Goal: Task Accomplishment & Management: Manage account settings

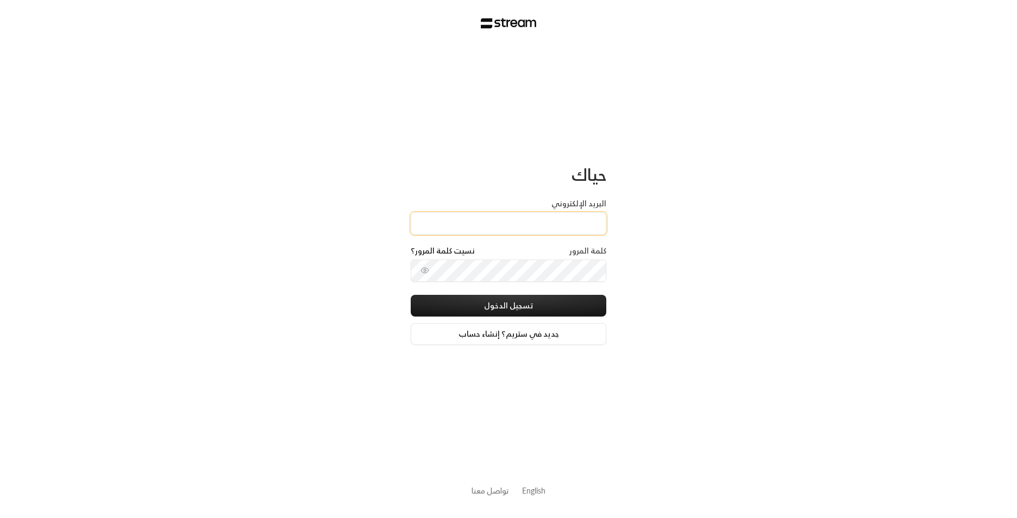
click at [544, 230] on input "البريد الإلكتروني" at bounding box center [509, 223] width 196 height 22
type input "[EMAIL_ADDRESS][DOMAIN_NAME]"
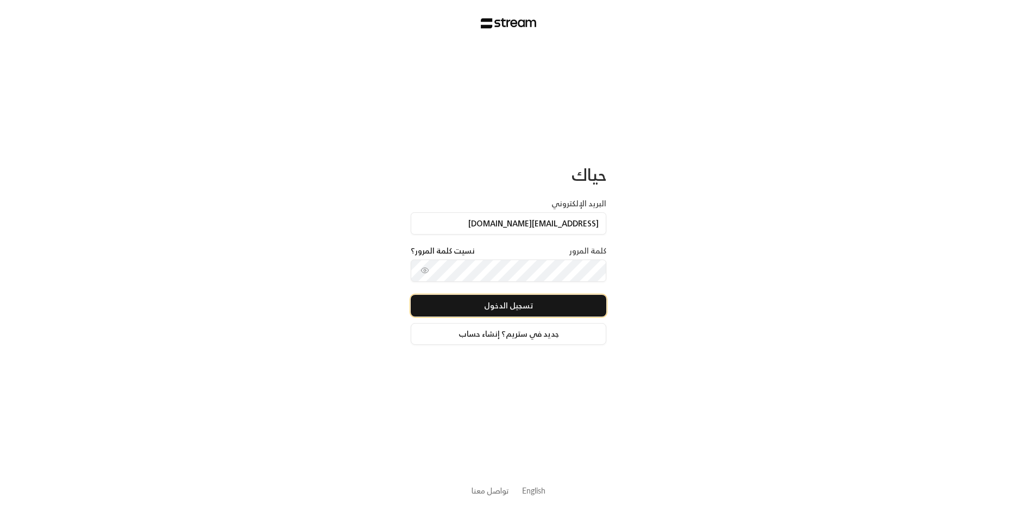
click at [535, 309] on button "تسجيل الدخول" at bounding box center [509, 306] width 196 height 22
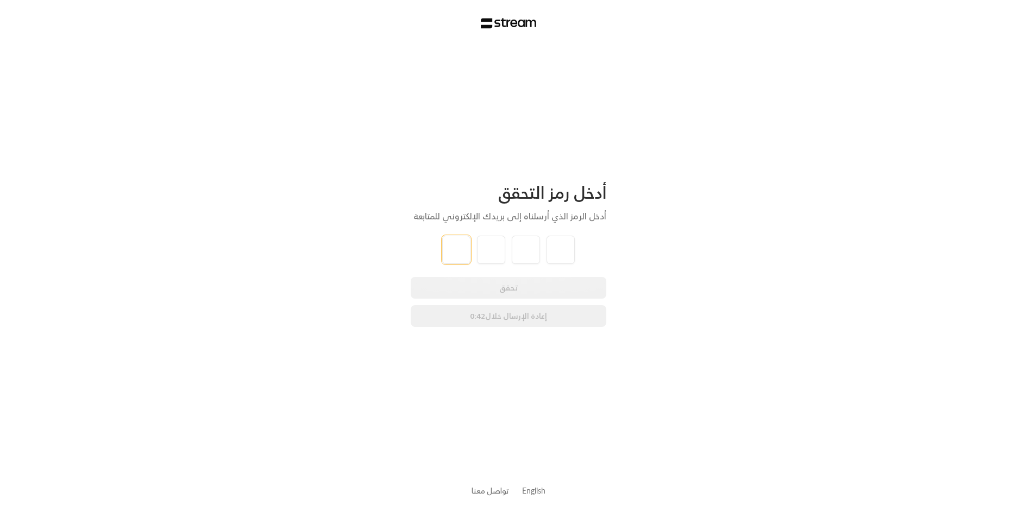
type input "2"
type input "5"
type input "0"
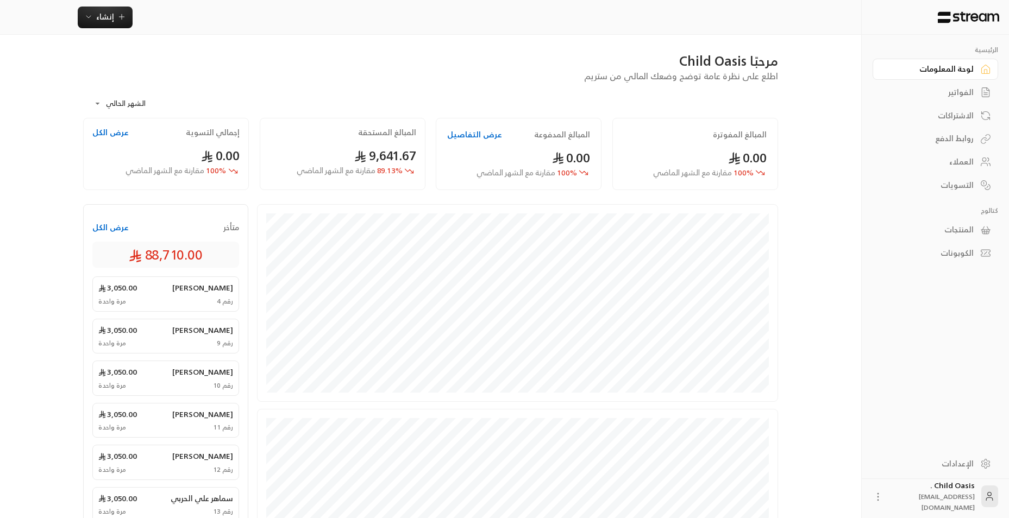
click at [940, 91] on div "الفواتير" at bounding box center [929, 92] width 87 height 11
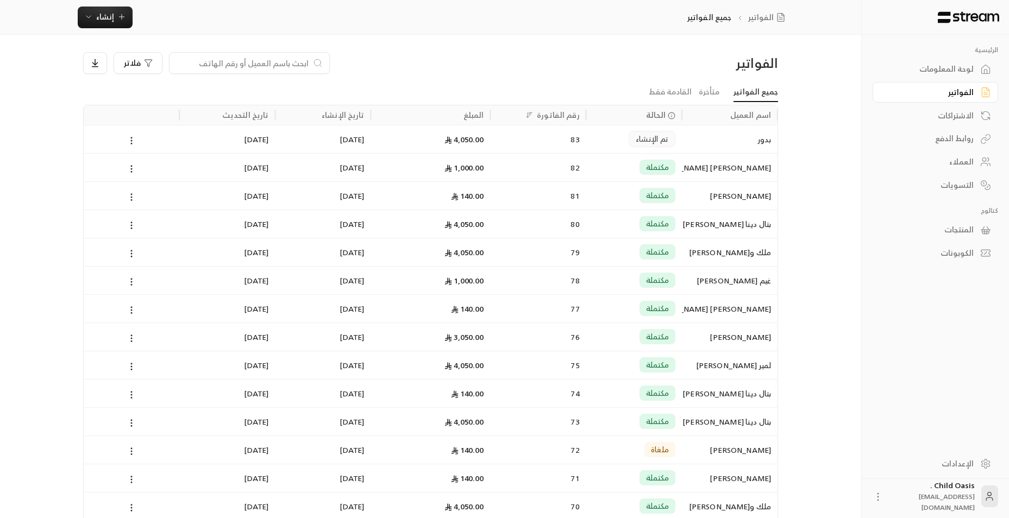
click at [285, 66] on input at bounding box center [242, 63] width 133 height 12
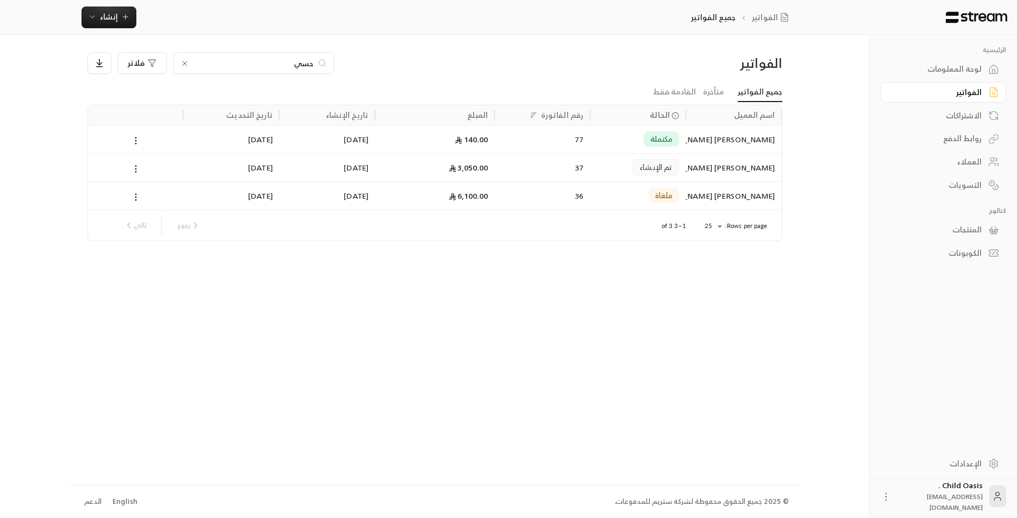
type input "حسي"
click at [528, 140] on div "77" at bounding box center [542, 139] width 83 height 28
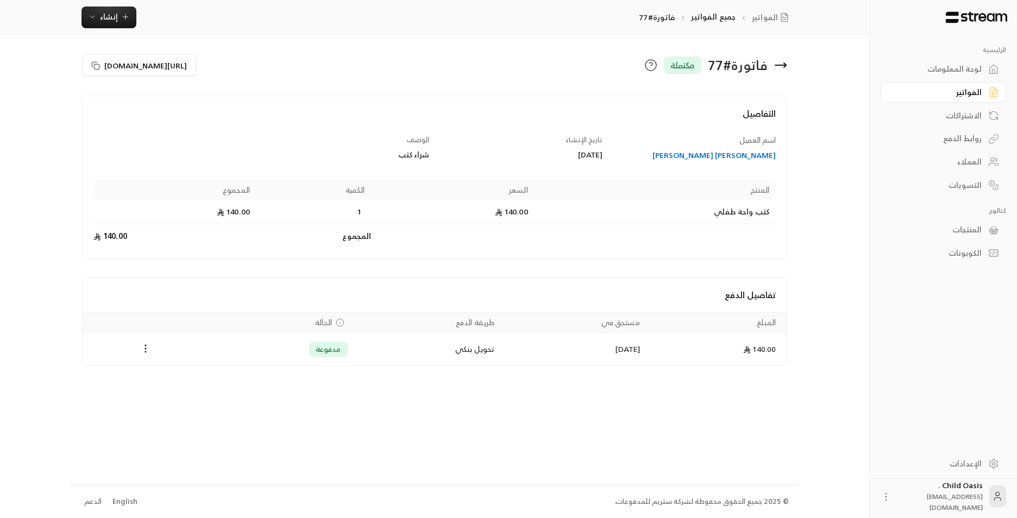
click at [788, 70] on div "فاتورة # 77 مكتملة" at bounding box center [614, 65] width 358 height 26
click at [781, 64] on icon at bounding box center [780, 65] width 13 height 13
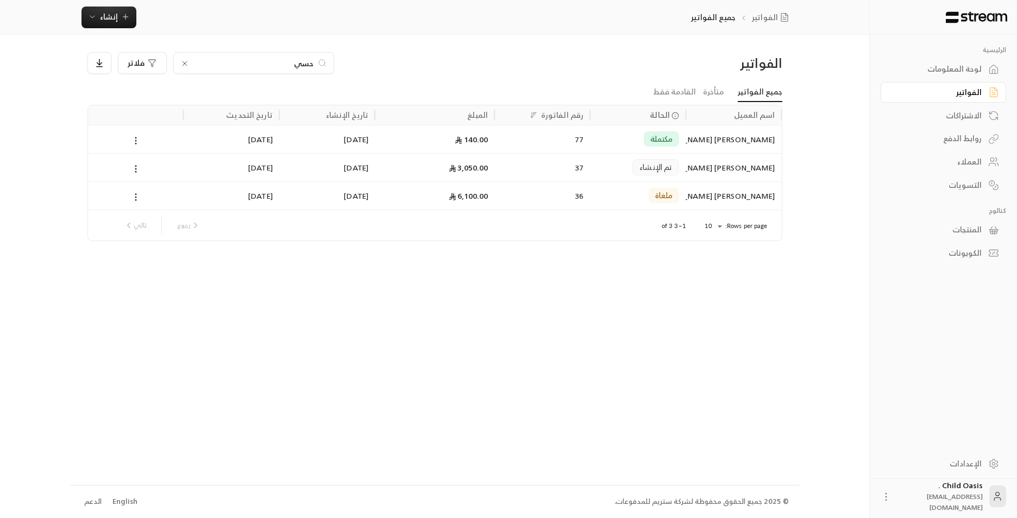
click at [979, 77] on link "لوحة المعلومات" at bounding box center [943, 69] width 125 height 21
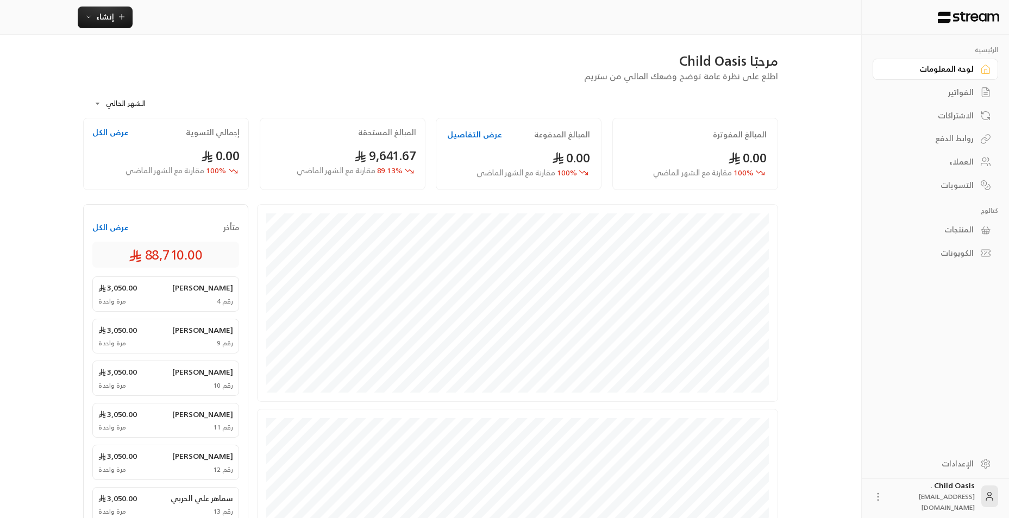
click at [978, 76] on link "لوحة المعلومات" at bounding box center [934, 69] width 125 height 21
click at [113, 134] on button "عرض الكل" at bounding box center [110, 132] width 36 height 11
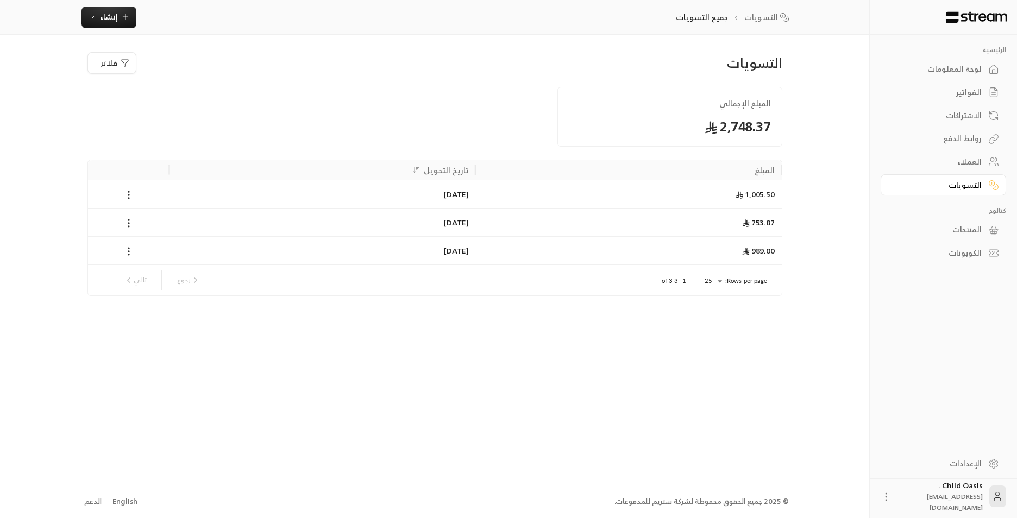
click at [977, 68] on div "لوحة المعلومات" at bounding box center [937, 69] width 87 height 11
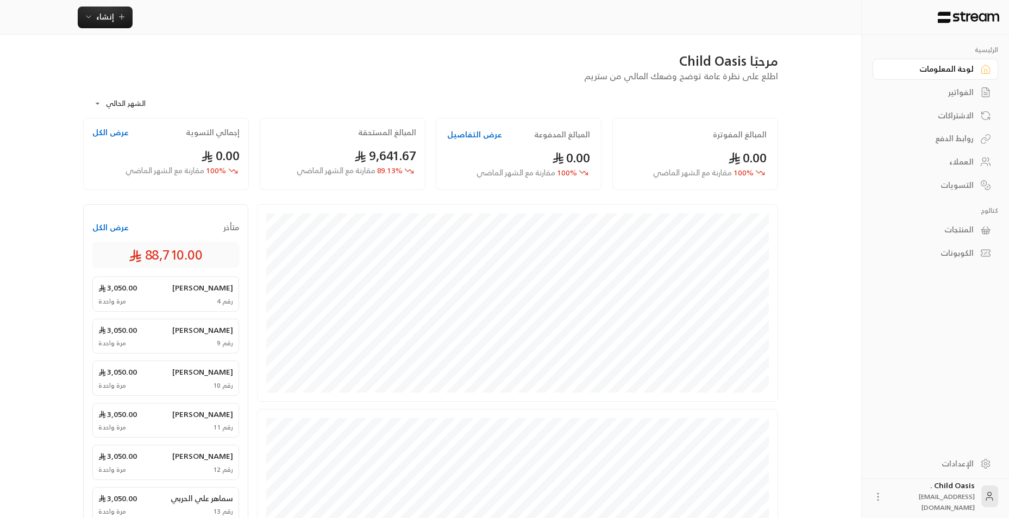
click at [104, 223] on button "عرض الكل" at bounding box center [110, 227] width 36 height 11
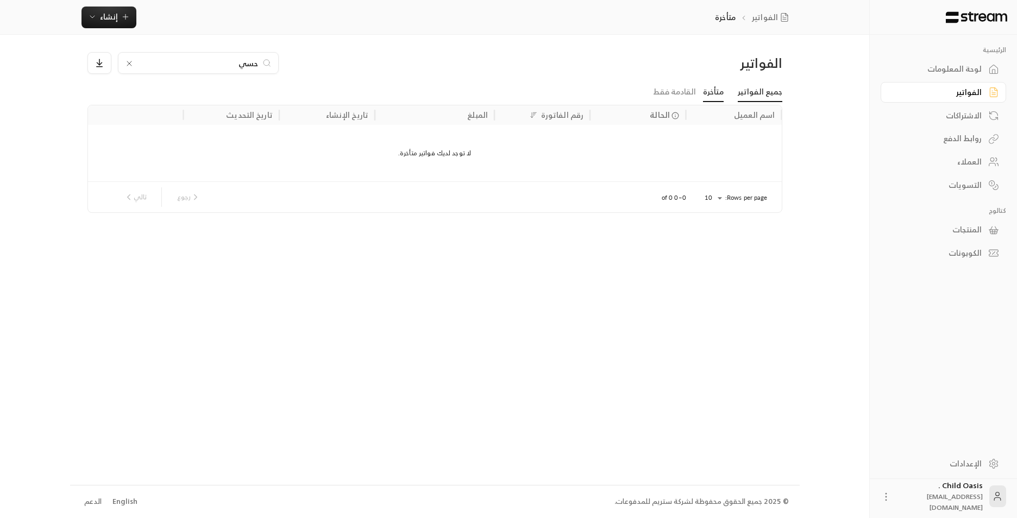
click at [751, 94] on link "جميع الفواتير" at bounding box center [760, 93] width 45 height 20
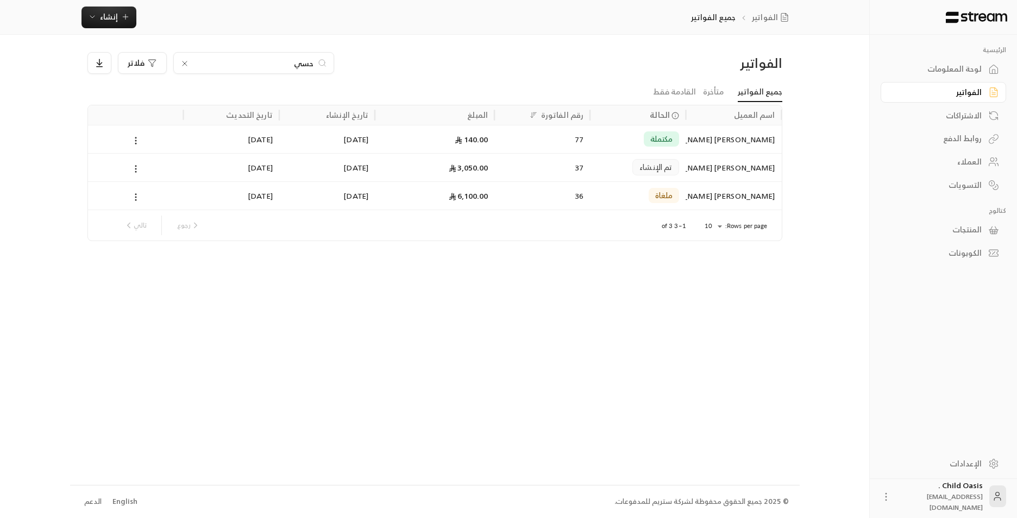
click at [145, 228] on div "رجوع تالي" at bounding box center [162, 226] width 85 height 20
click at [181, 65] on icon at bounding box center [184, 63] width 9 height 9
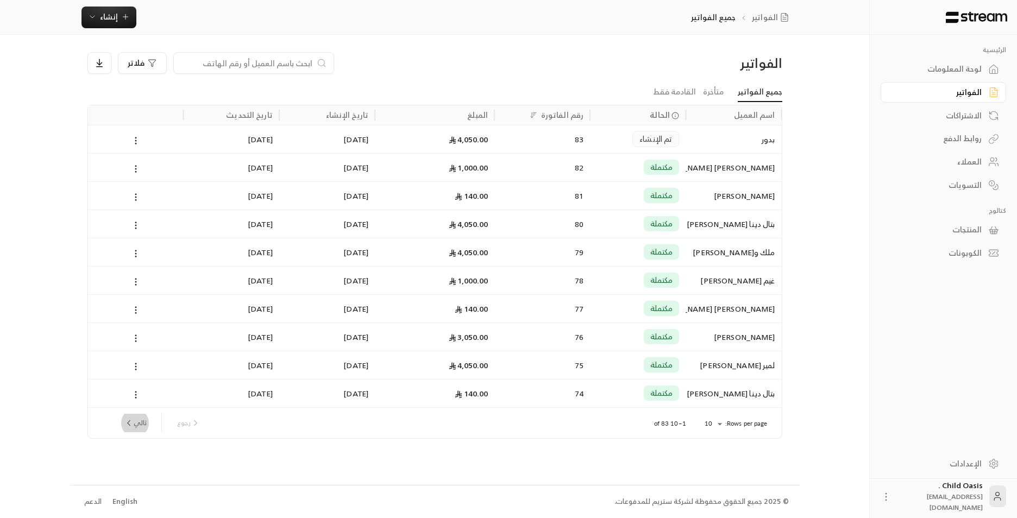
click at [141, 426] on button "تالي" at bounding box center [136, 423] width 32 height 18
click at [391, 376] on div "140.00" at bounding box center [434, 365] width 106 height 28
